Goal: Transaction & Acquisition: Subscribe to service/newsletter

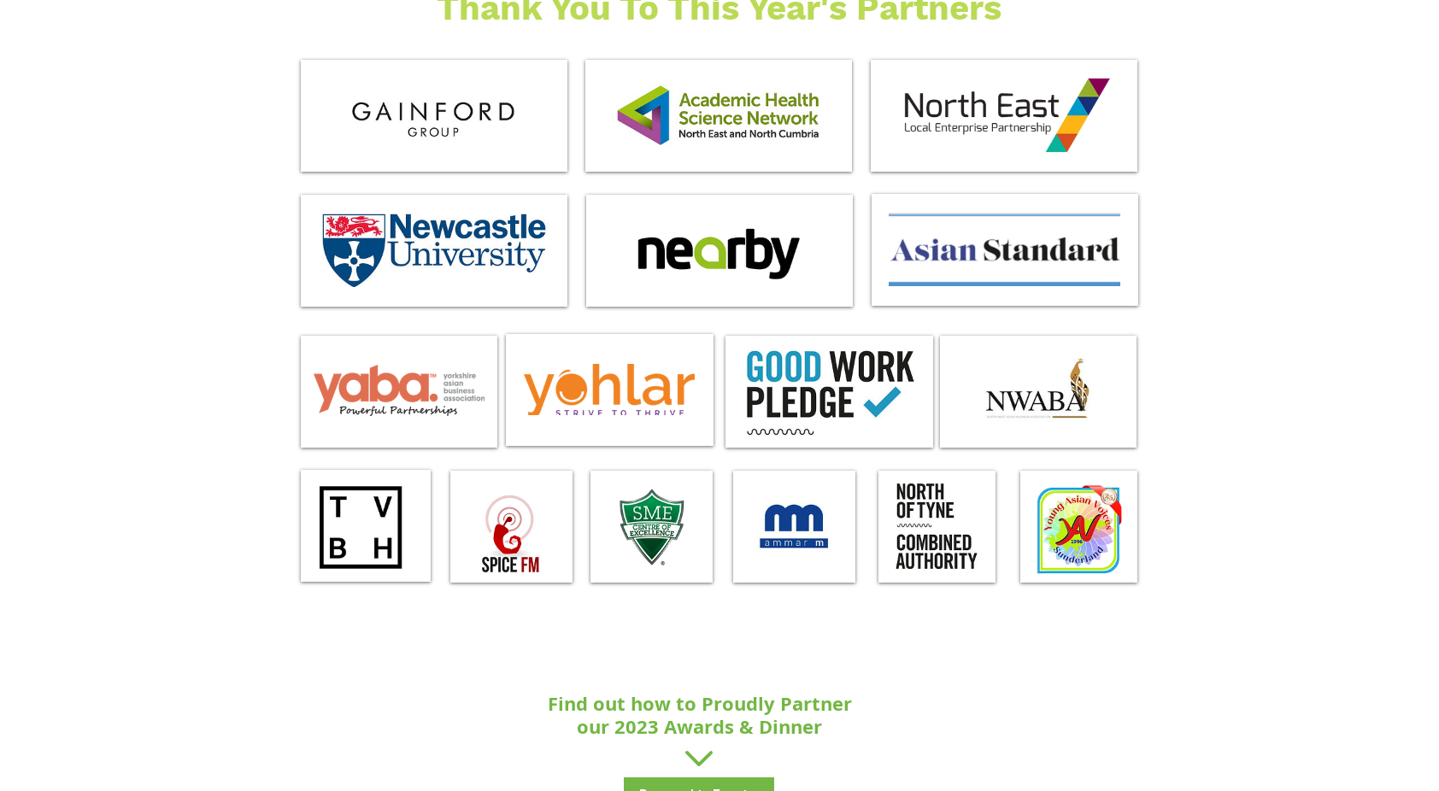
scroll to position [1623, 0]
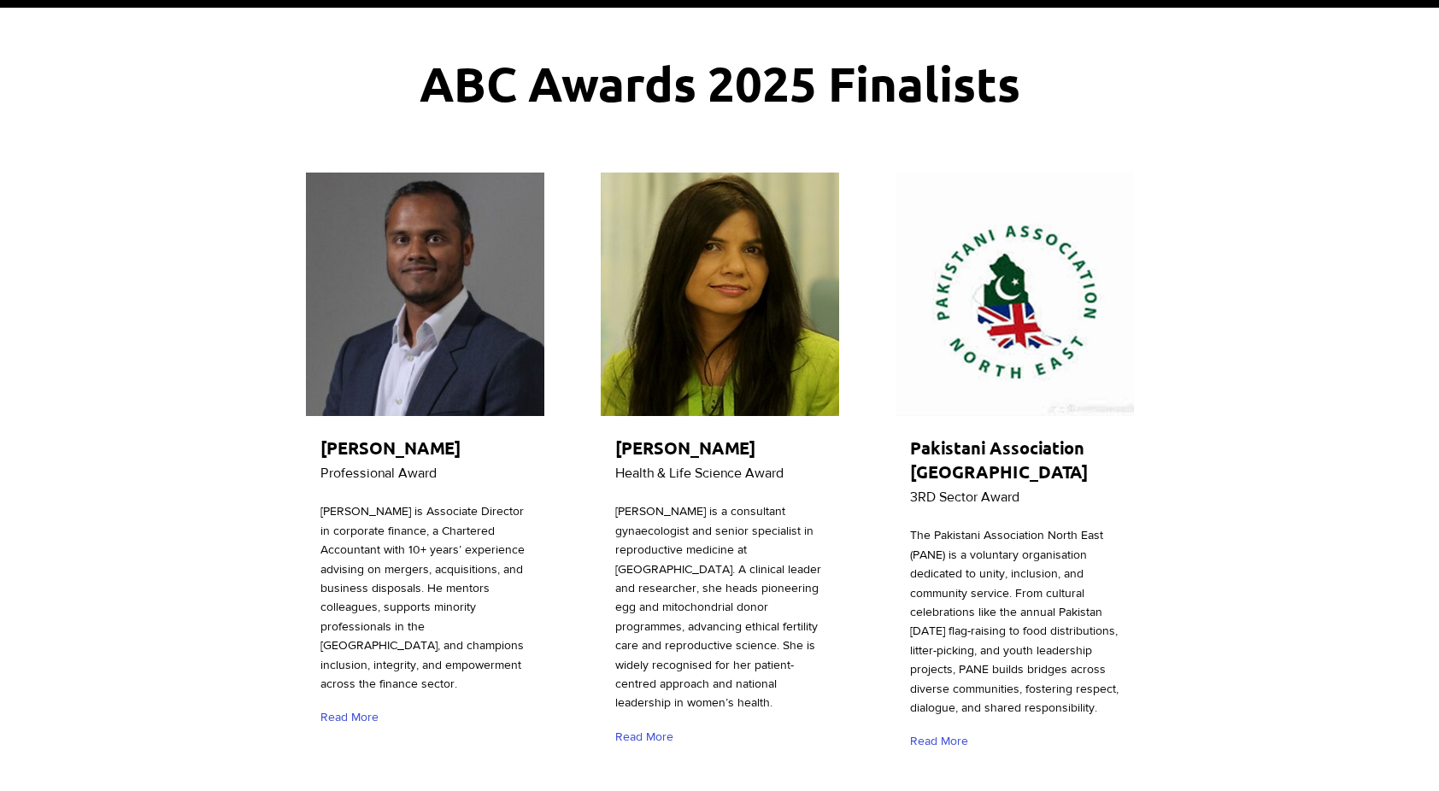
scroll to position [171, 0]
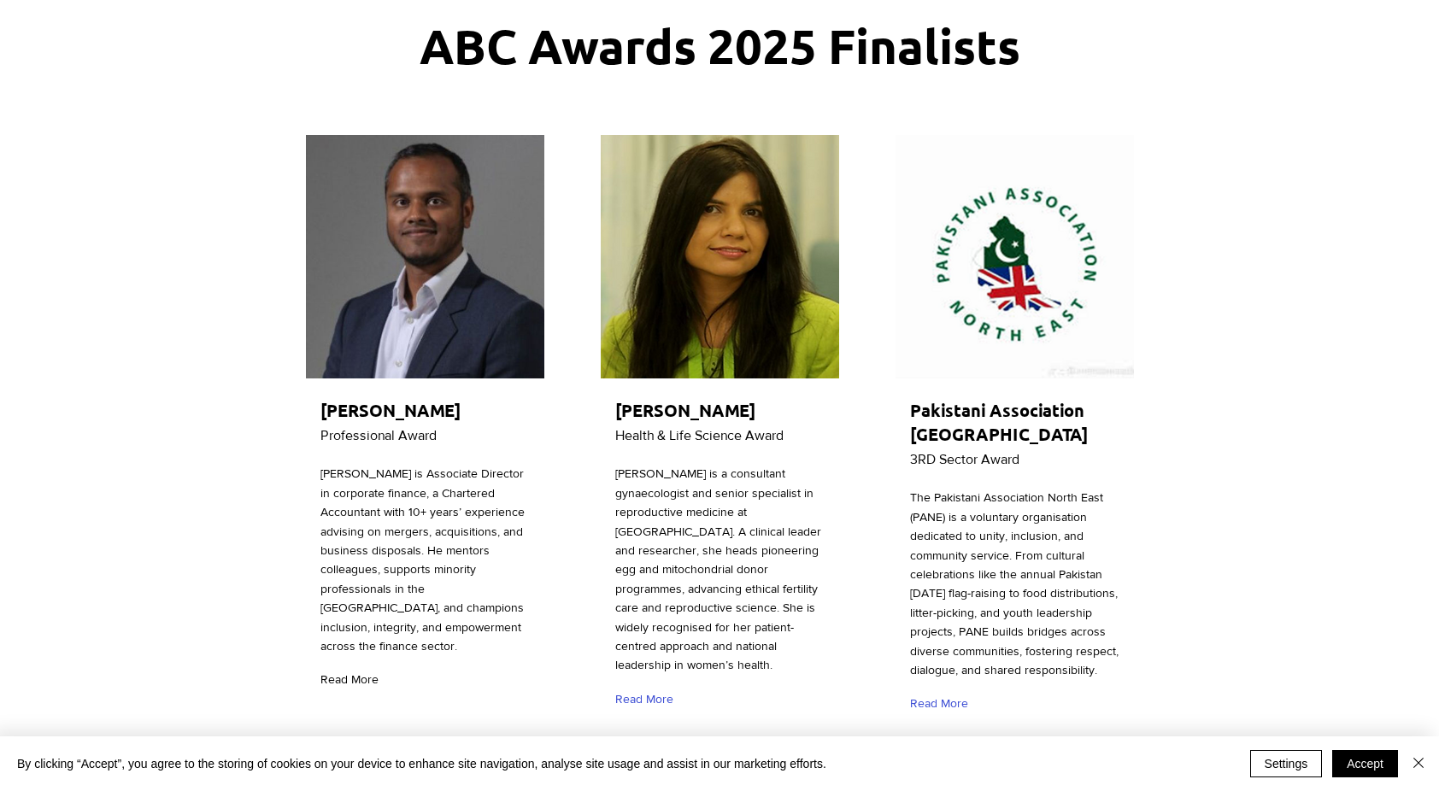
click at [364, 678] on span "Read More" at bounding box center [349, 680] width 58 height 17
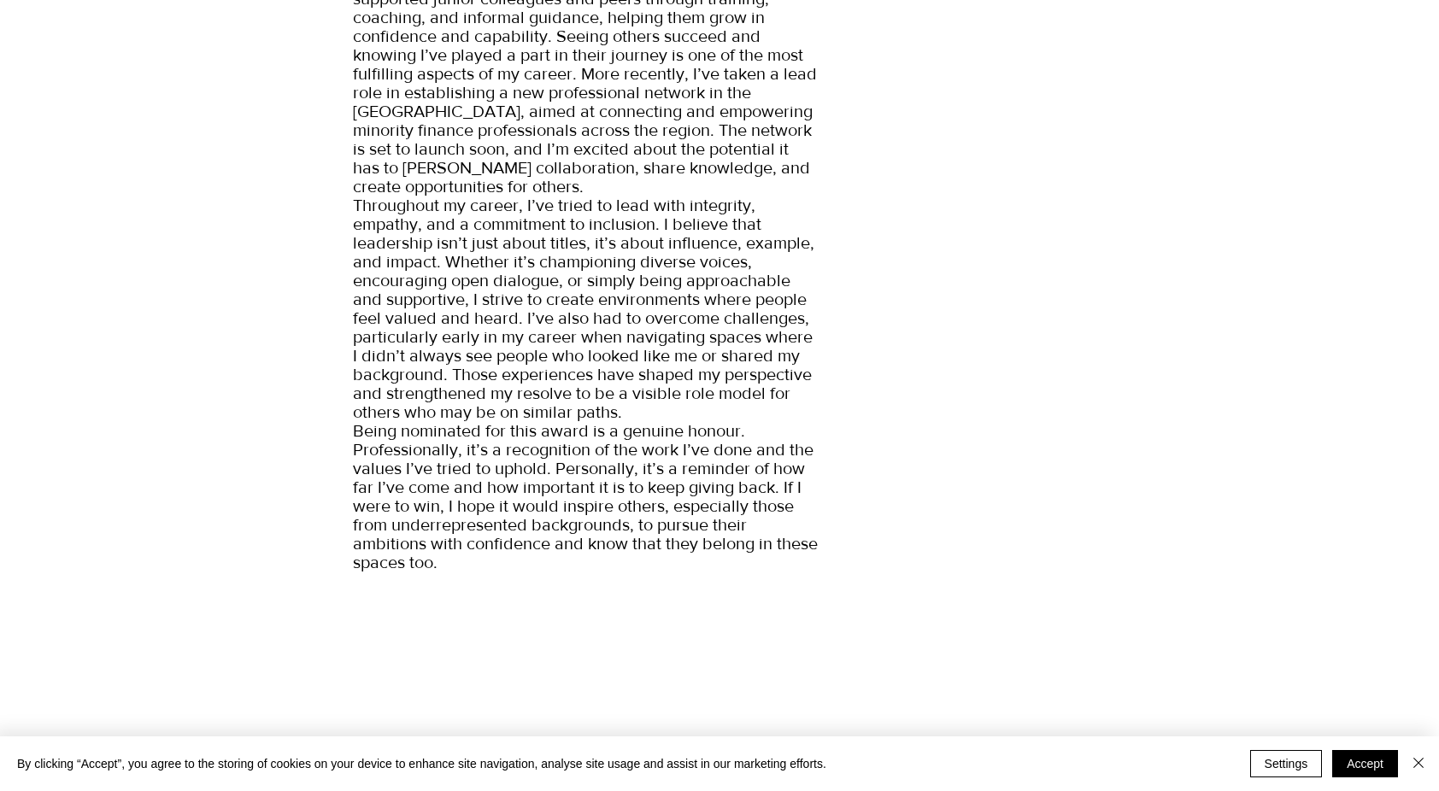
scroll to position [769, 0]
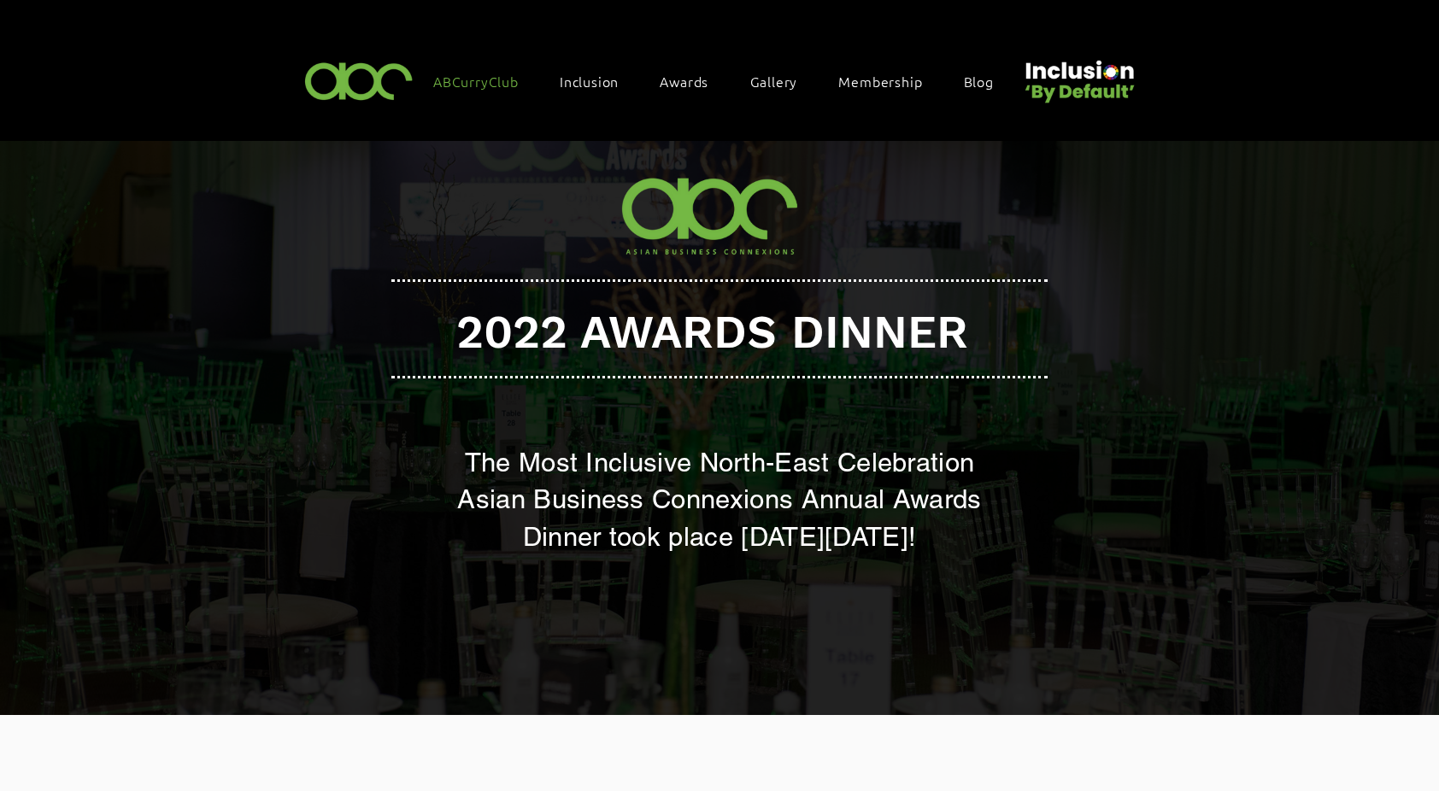
click at [487, 82] on span "ABCurryClub" at bounding box center [475, 81] width 85 height 19
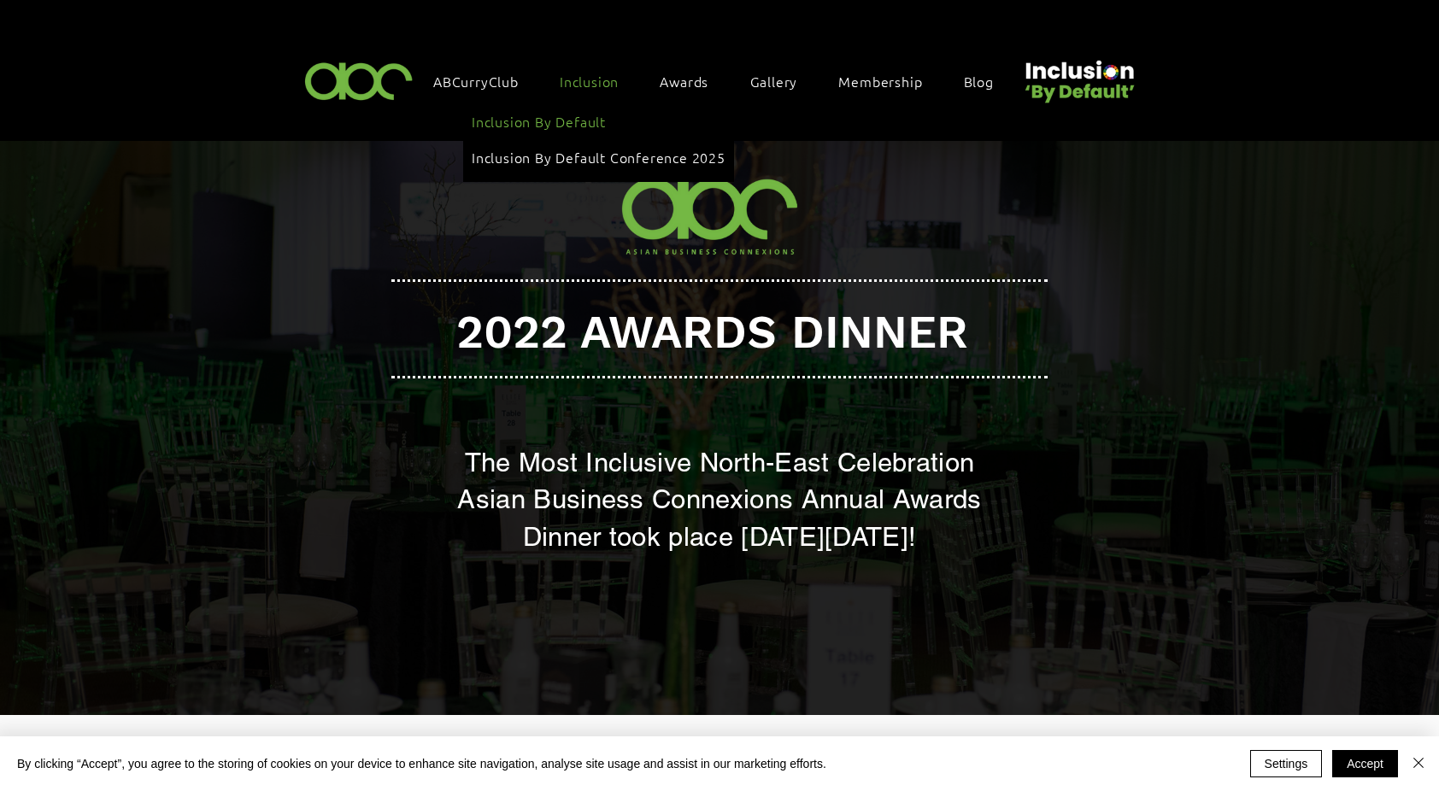
click at [566, 128] on link "Inclusion By Default" at bounding box center [599, 121] width 254 height 32
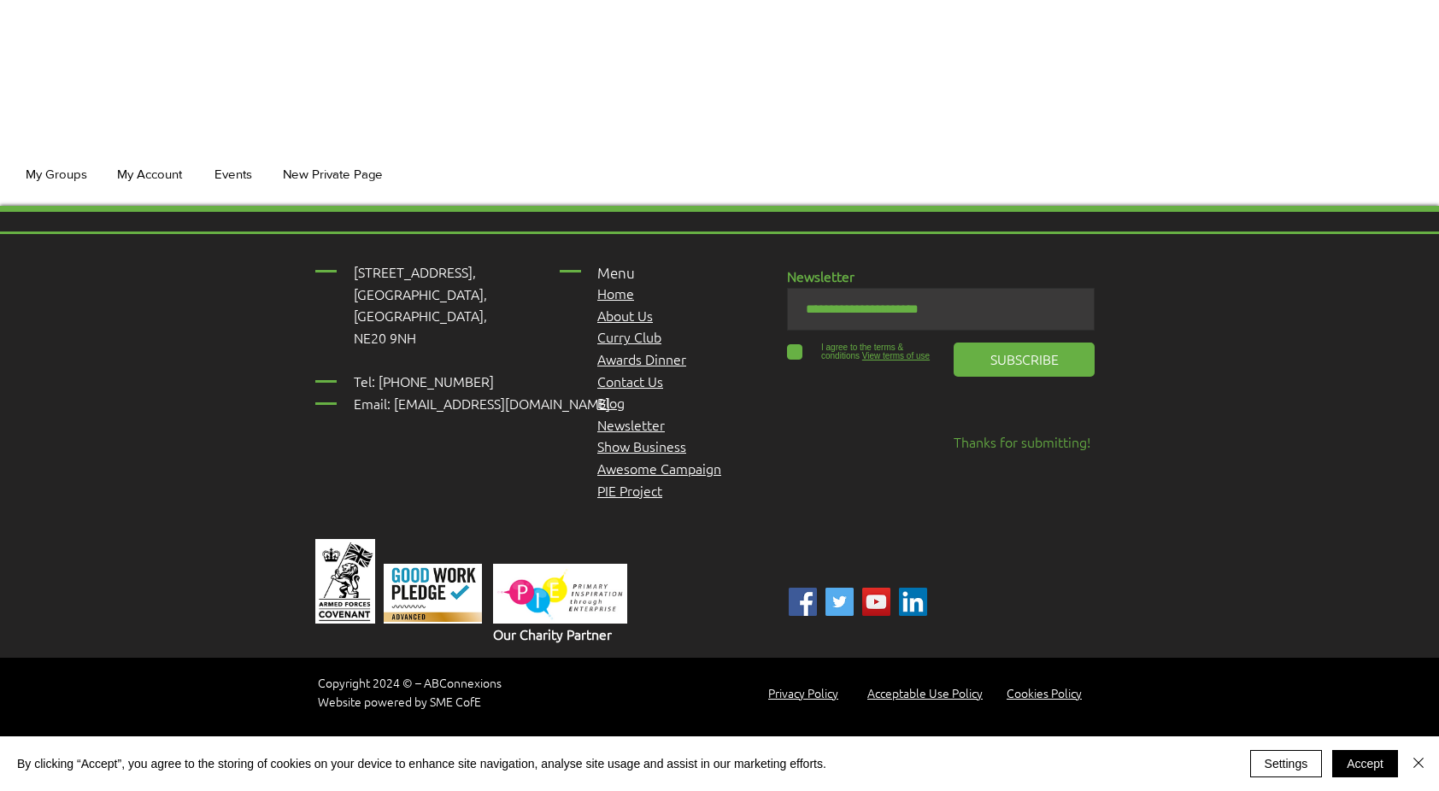
click at [1266, 323] on div "17 Main Street, Ponteland, Newcastle Upon Tyne, NE20 9NH ​ Tel: 01661 823234 Em…" at bounding box center [719, 478] width 1439 height 544
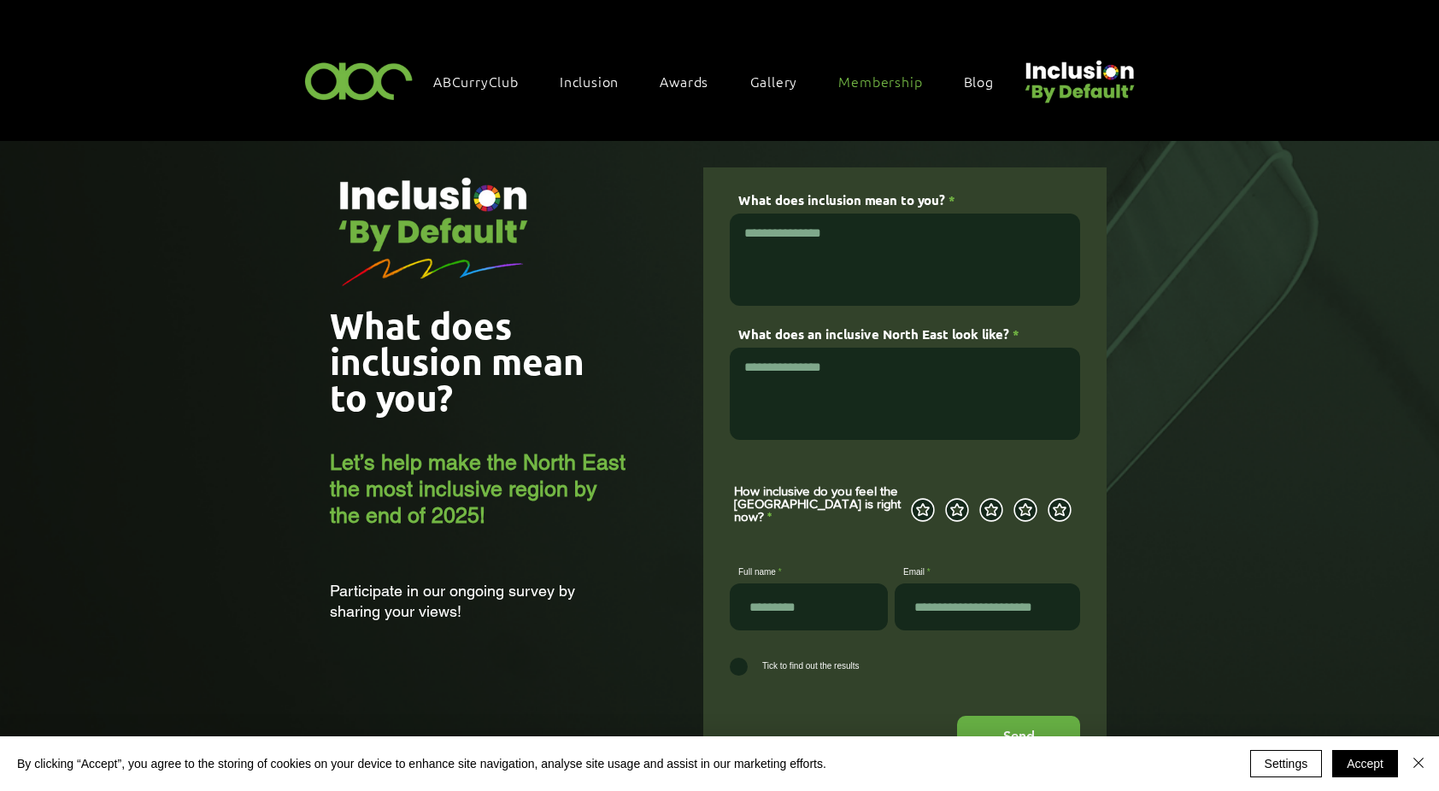
click at [872, 73] on span "Membership" at bounding box center [880, 81] width 84 height 19
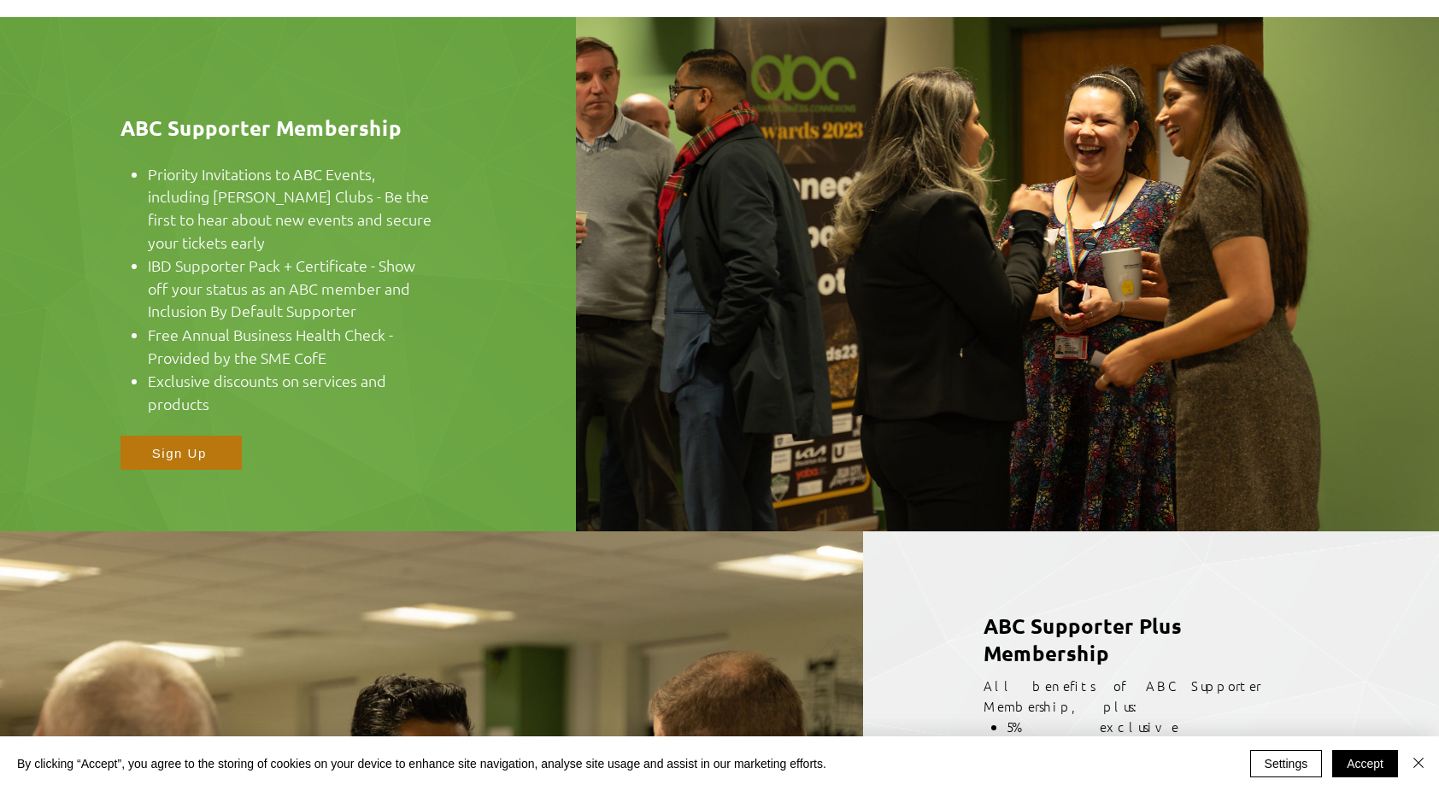
scroll to position [899, 0]
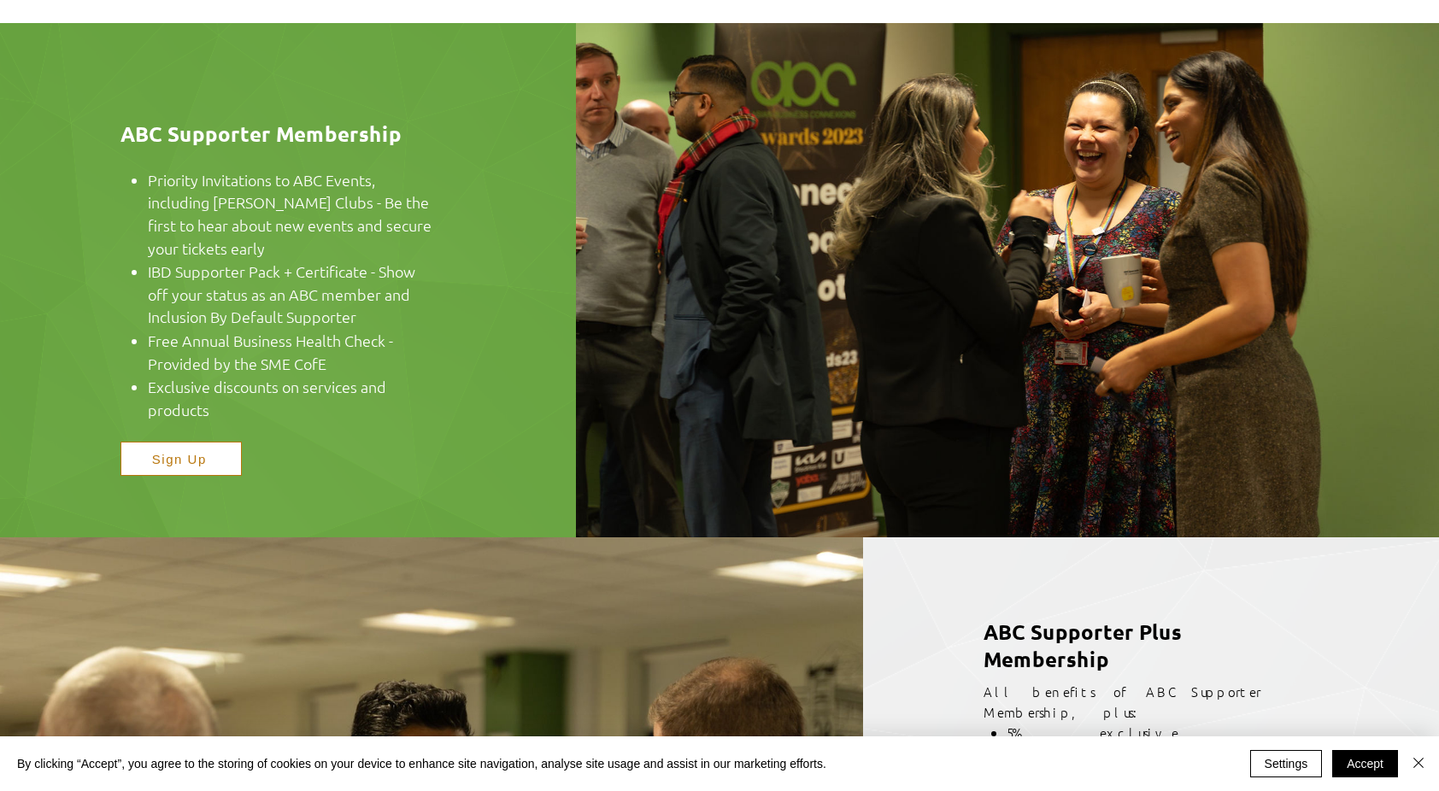
click at [176, 459] on span "Sign Up" at bounding box center [179, 459] width 55 height 15
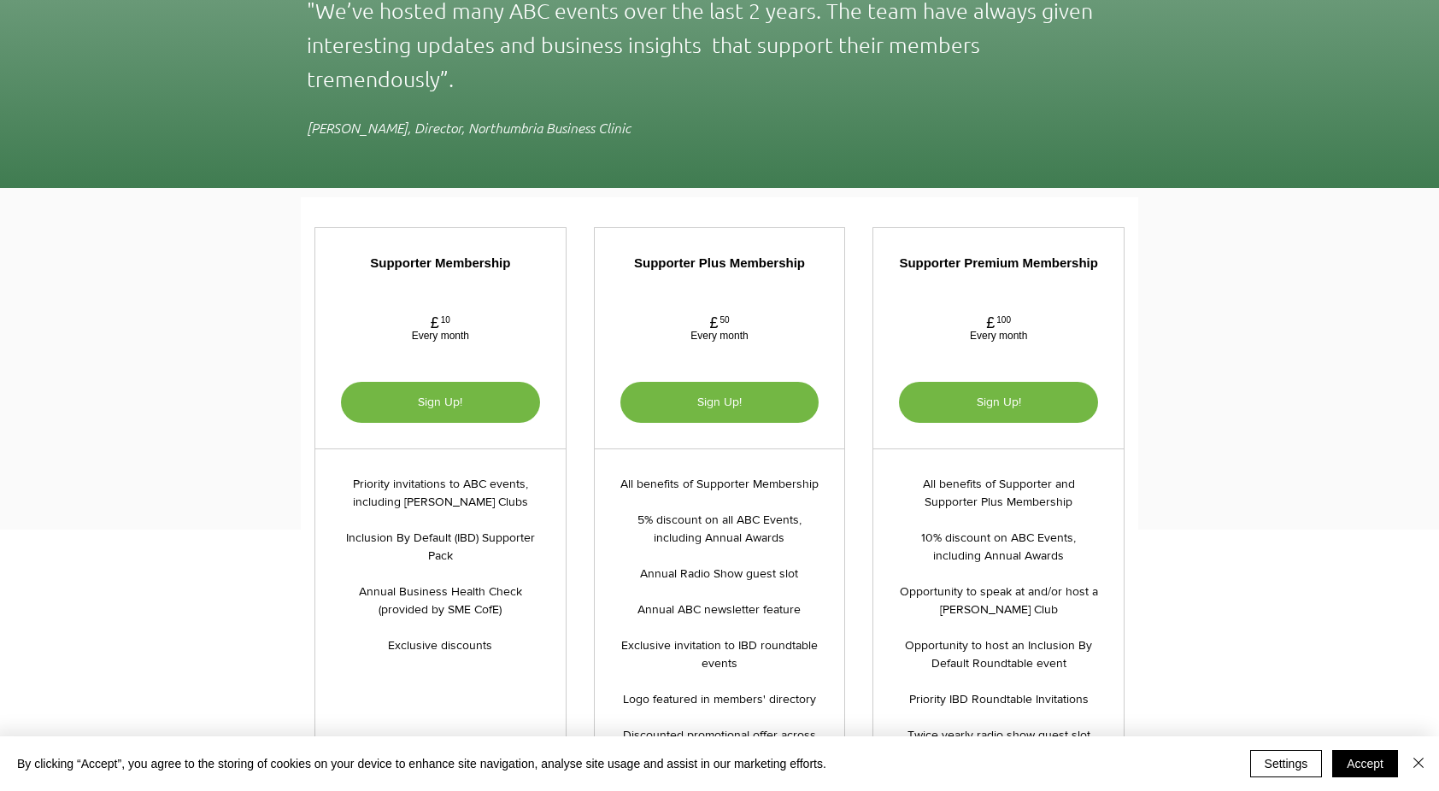
scroll to position [3346, 0]
